Goal: Find specific page/section: Find specific page/section

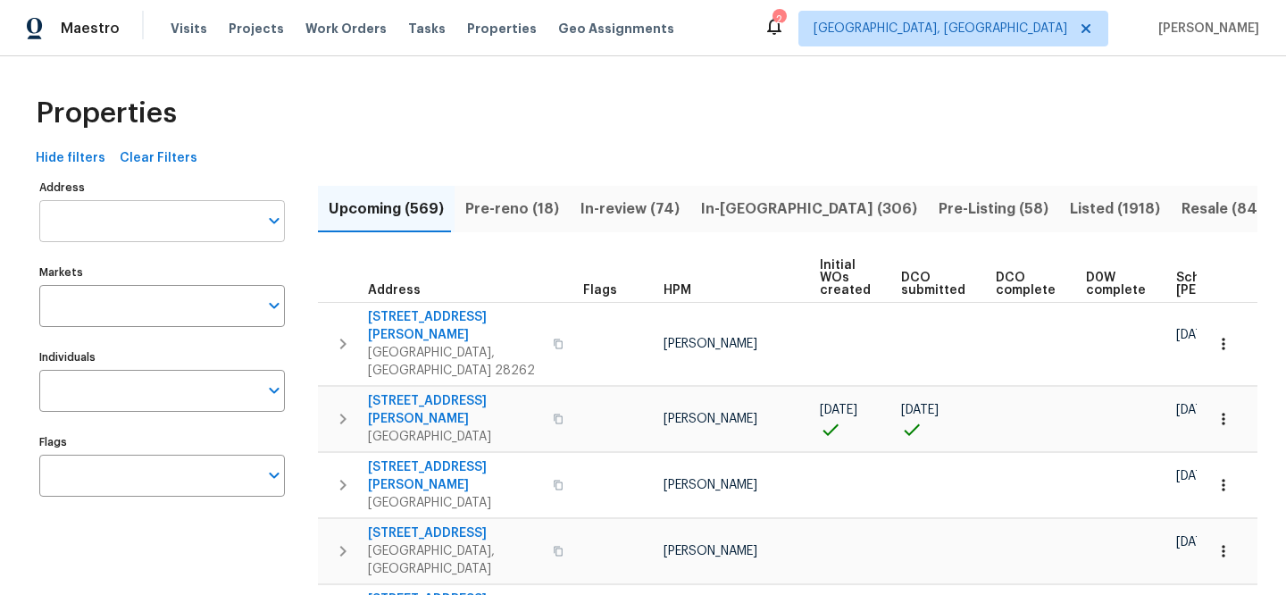
click at [212, 217] on input "Address" at bounding box center [148, 221] width 219 height 42
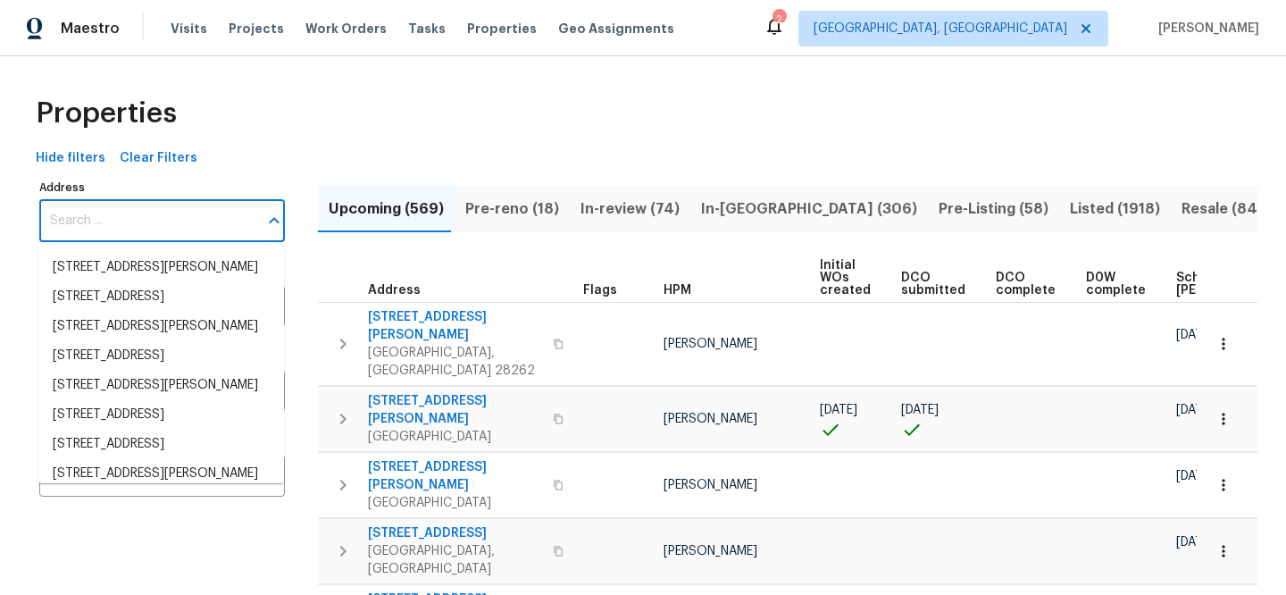
click at [212, 217] on input "Address" at bounding box center [148, 221] width 219 height 42
paste input "[STREET_ADDRESS]"
type input "[STREET_ADDRESS]"
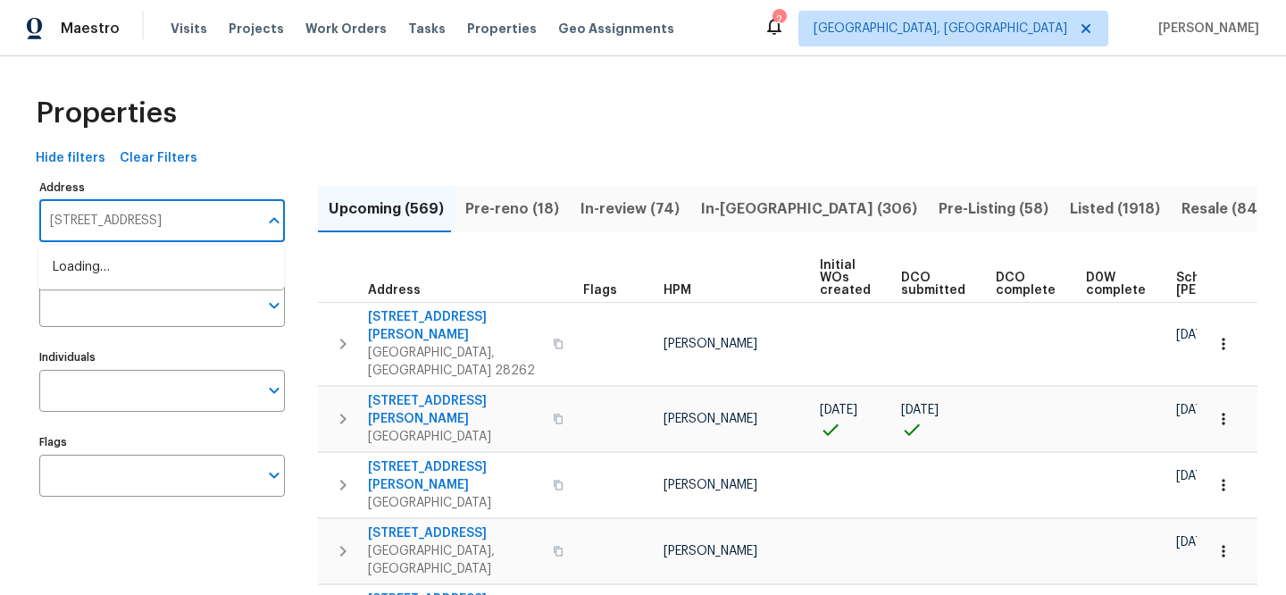
scroll to position [0, 38]
click at [194, 264] on li "4412 Abby Dr North Charleston SC 29418" at bounding box center [161, 267] width 246 height 29
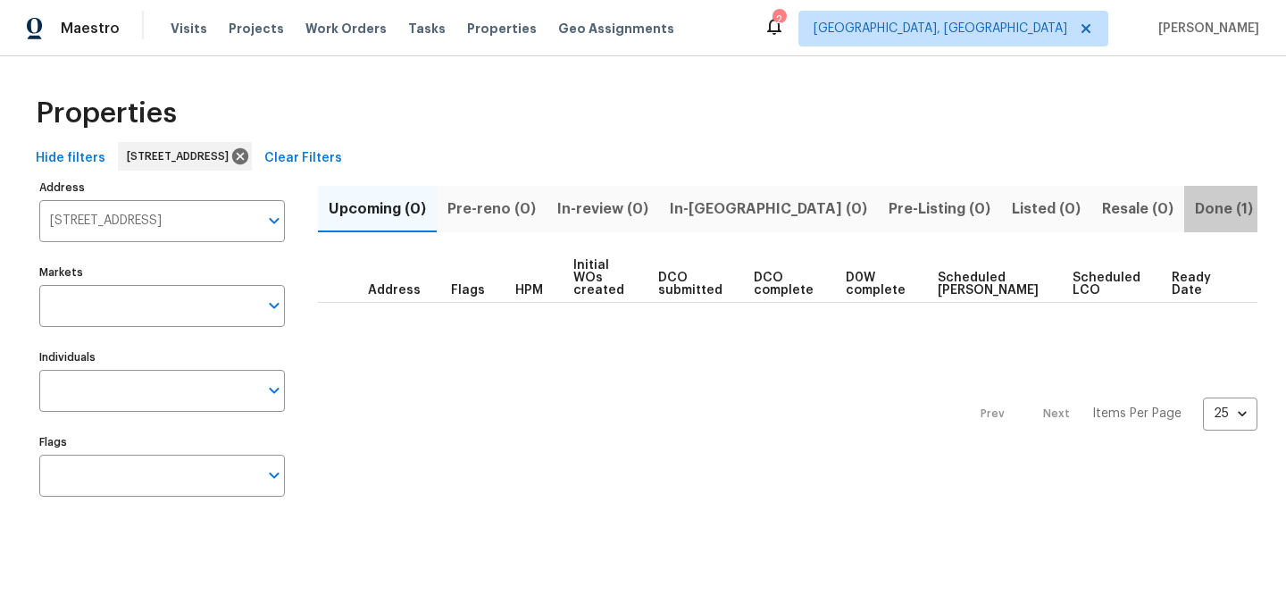
click at [1195, 214] on span "Done (1)" at bounding box center [1224, 209] width 58 height 25
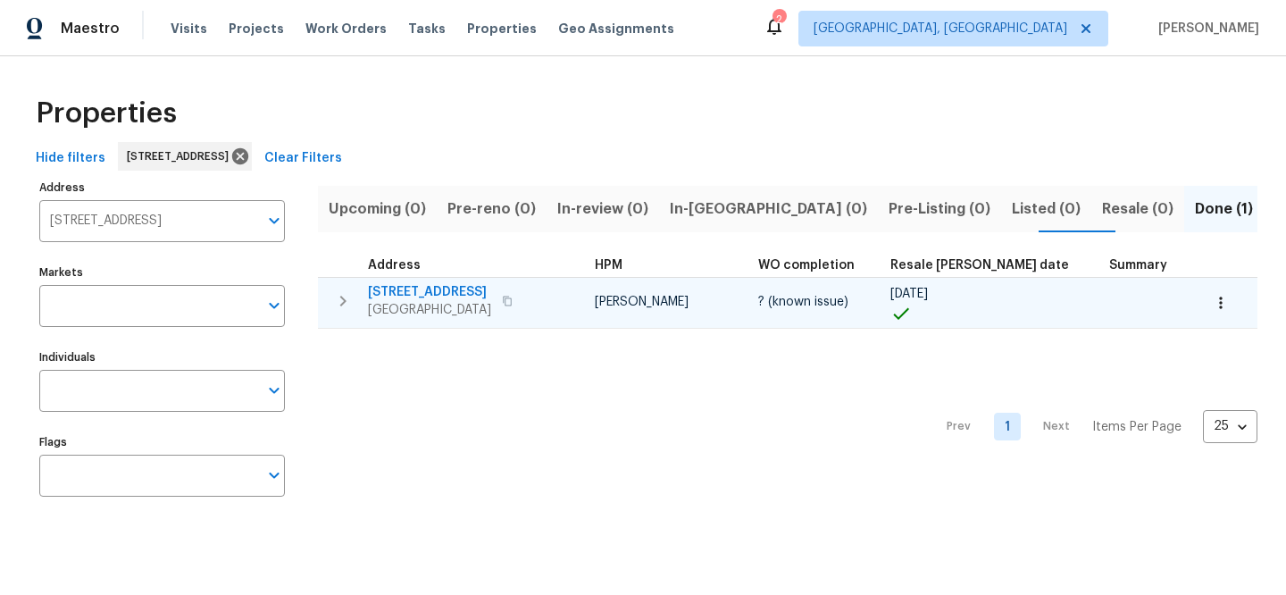
click at [415, 288] on span "[STREET_ADDRESS]" at bounding box center [429, 292] width 123 height 18
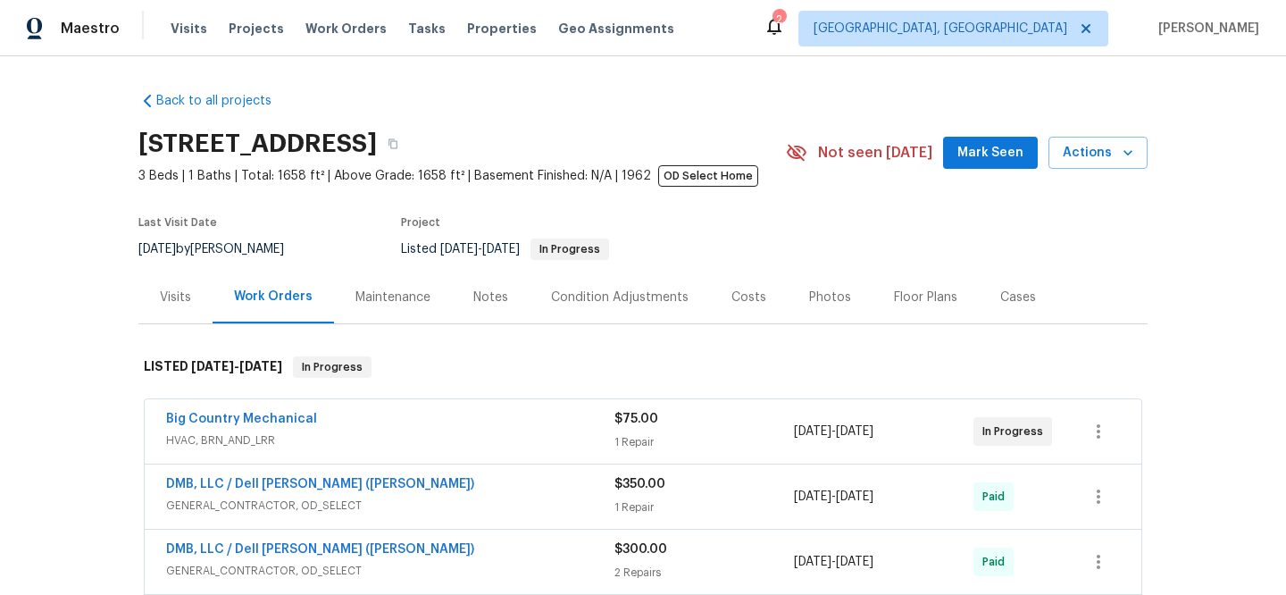
click at [440, 431] on div "Big Country Mechanical" at bounding box center [390, 420] width 448 height 21
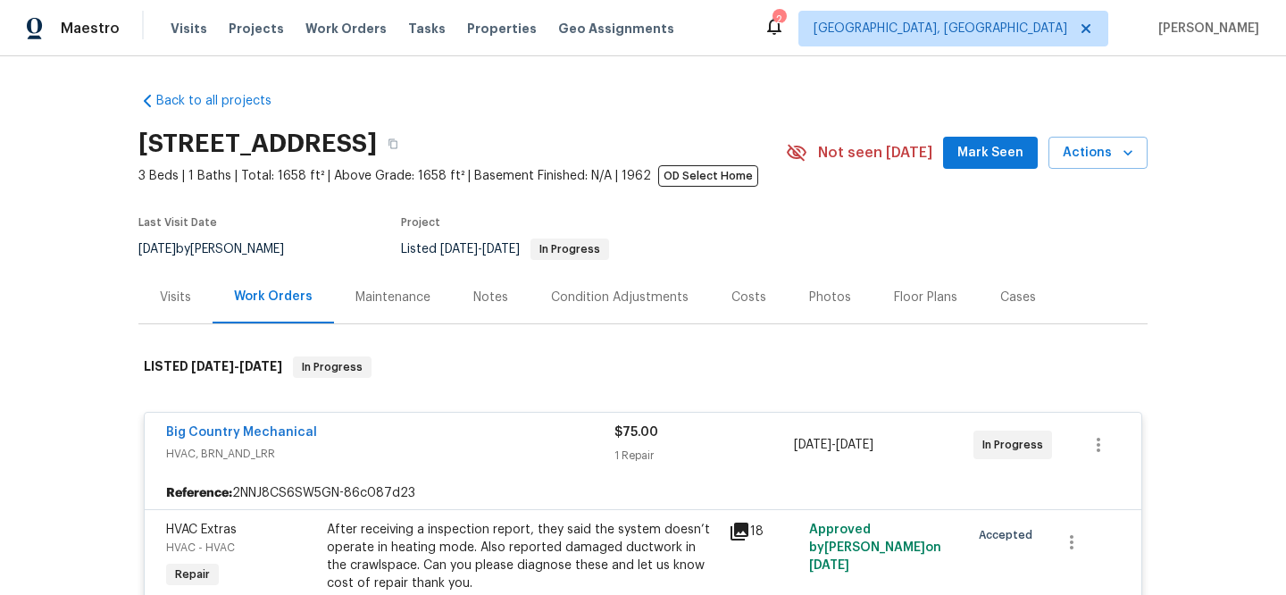
click at [179, 297] on div "Visits" at bounding box center [175, 298] width 31 height 18
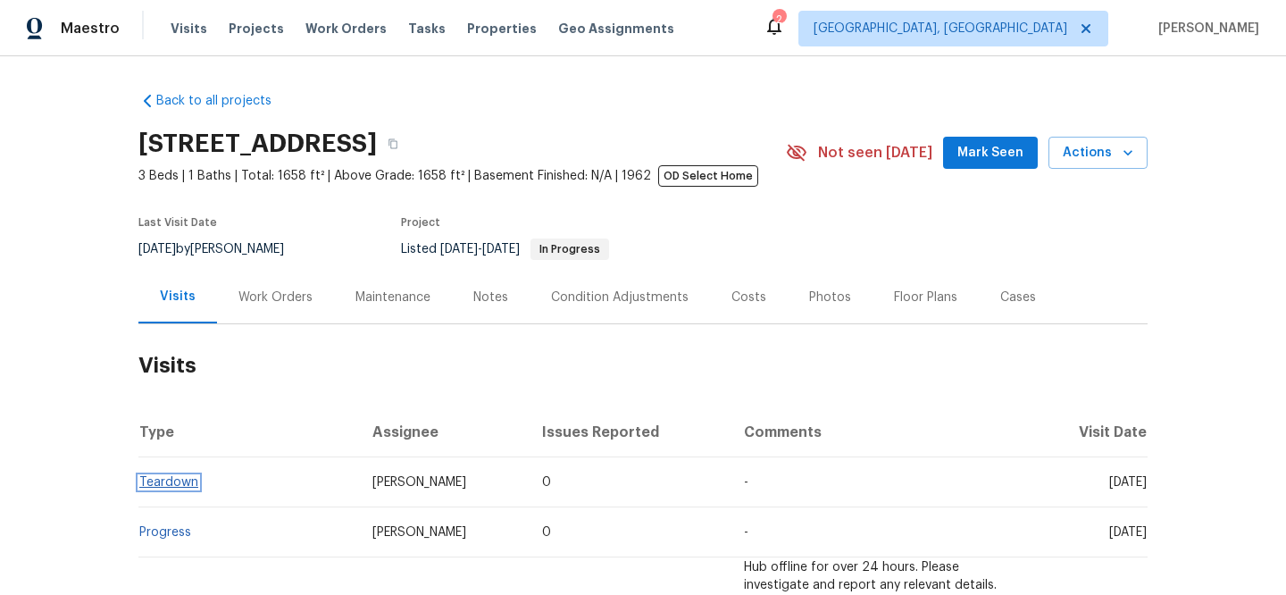
click at [147, 481] on link "Teardown" at bounding box center [168, 482] width 59 height 13
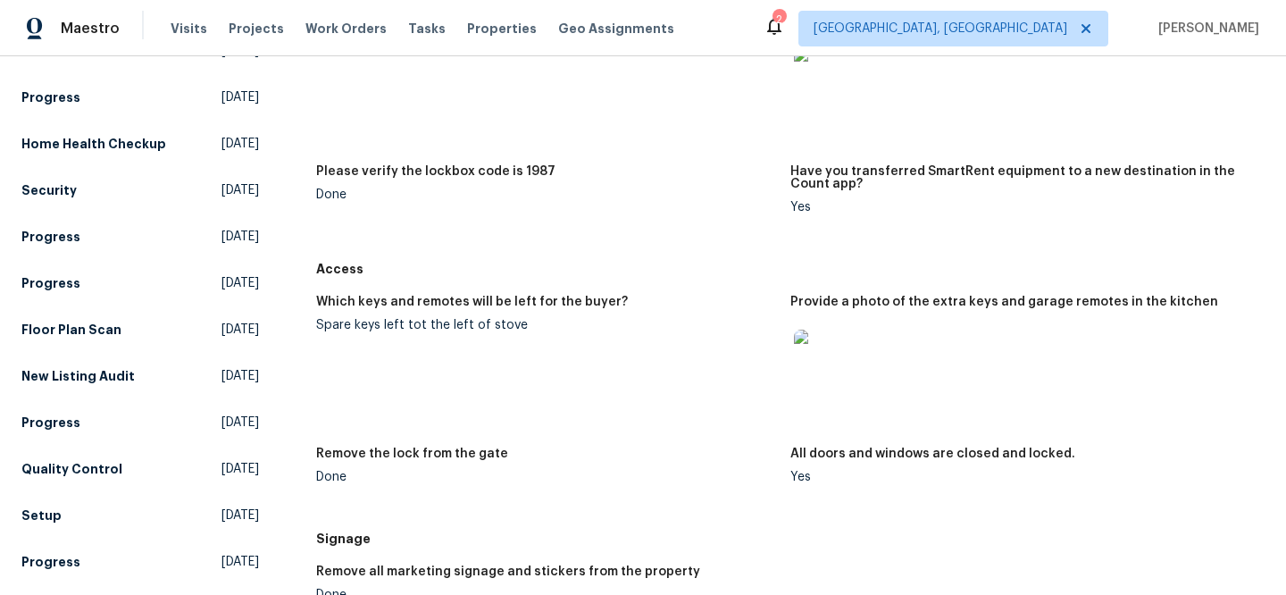
scroll to position [482, 0]
